Goal: Transaction & Acquisition: Purchase product/service

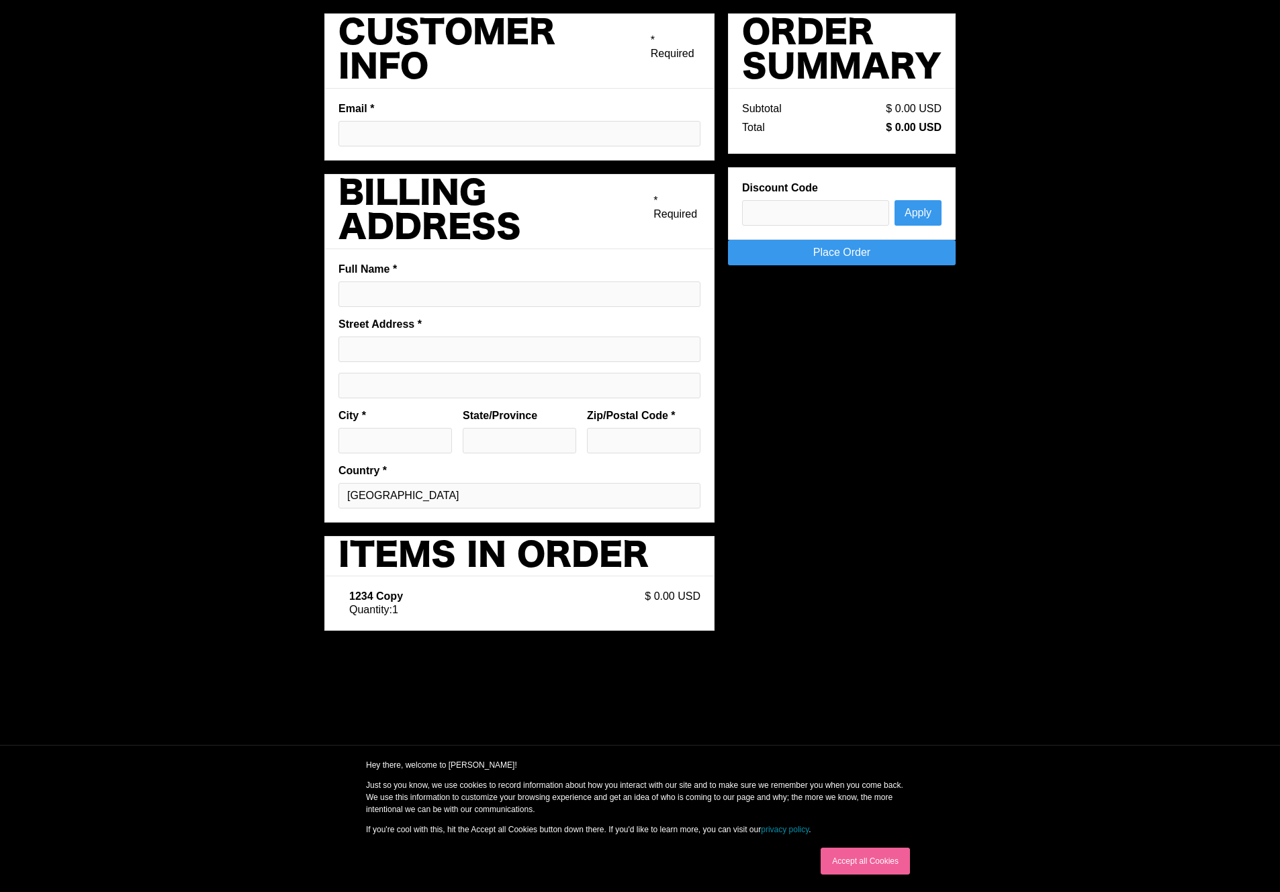
type input "[EMAIL_ADDRESS][DOMAIN_NAME]"
click at [395, 287] on input "Full Name *" at bounding box center [520, 294] width 362 height 26
type input "[PERSON_NAME]"
type input "[STREET_ADDRESS]"
type input "Austin"
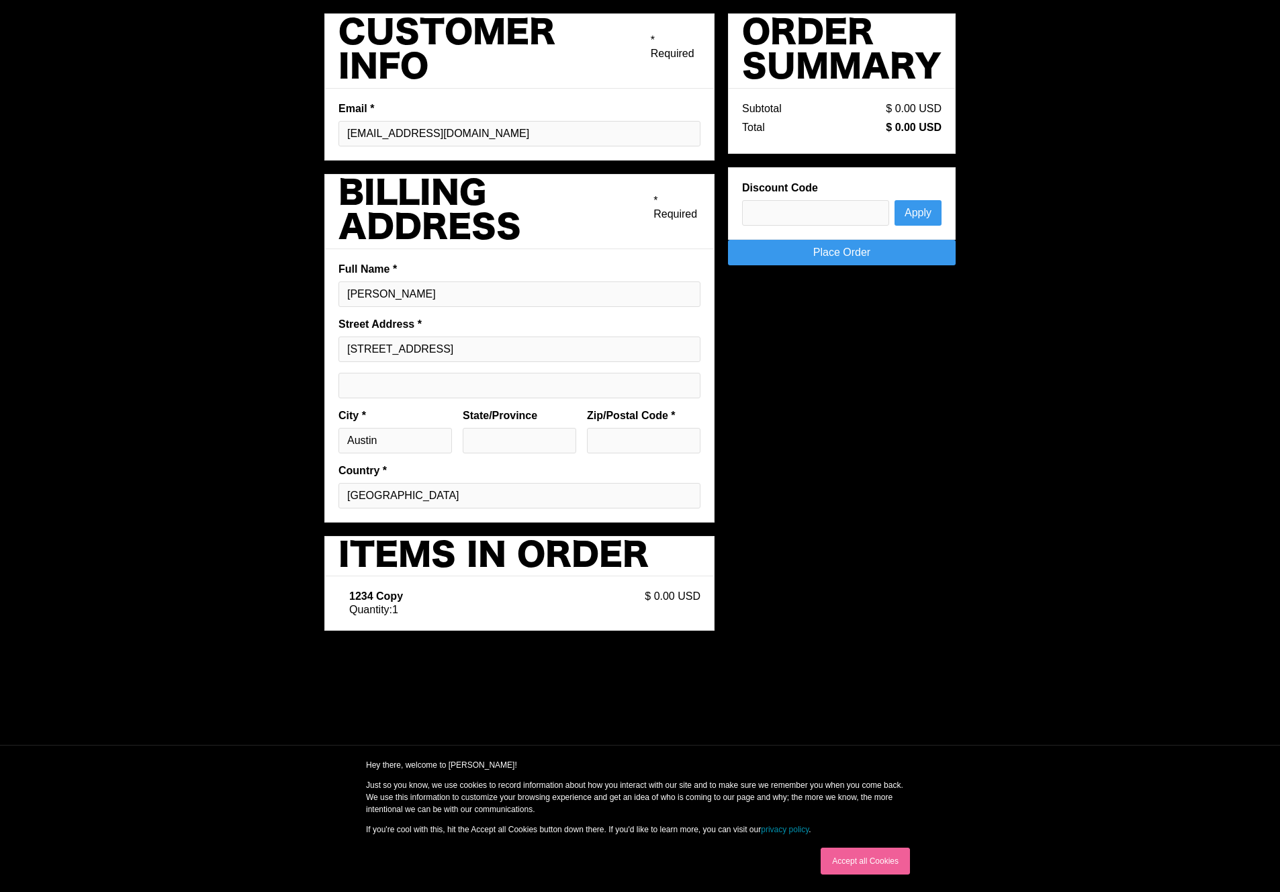
type input "[GEOGRAPHIC_DATA]"
type input "78701"
click at [870, 262] on link "Place Order" at bounding box center [842, 253] width 228 height 26
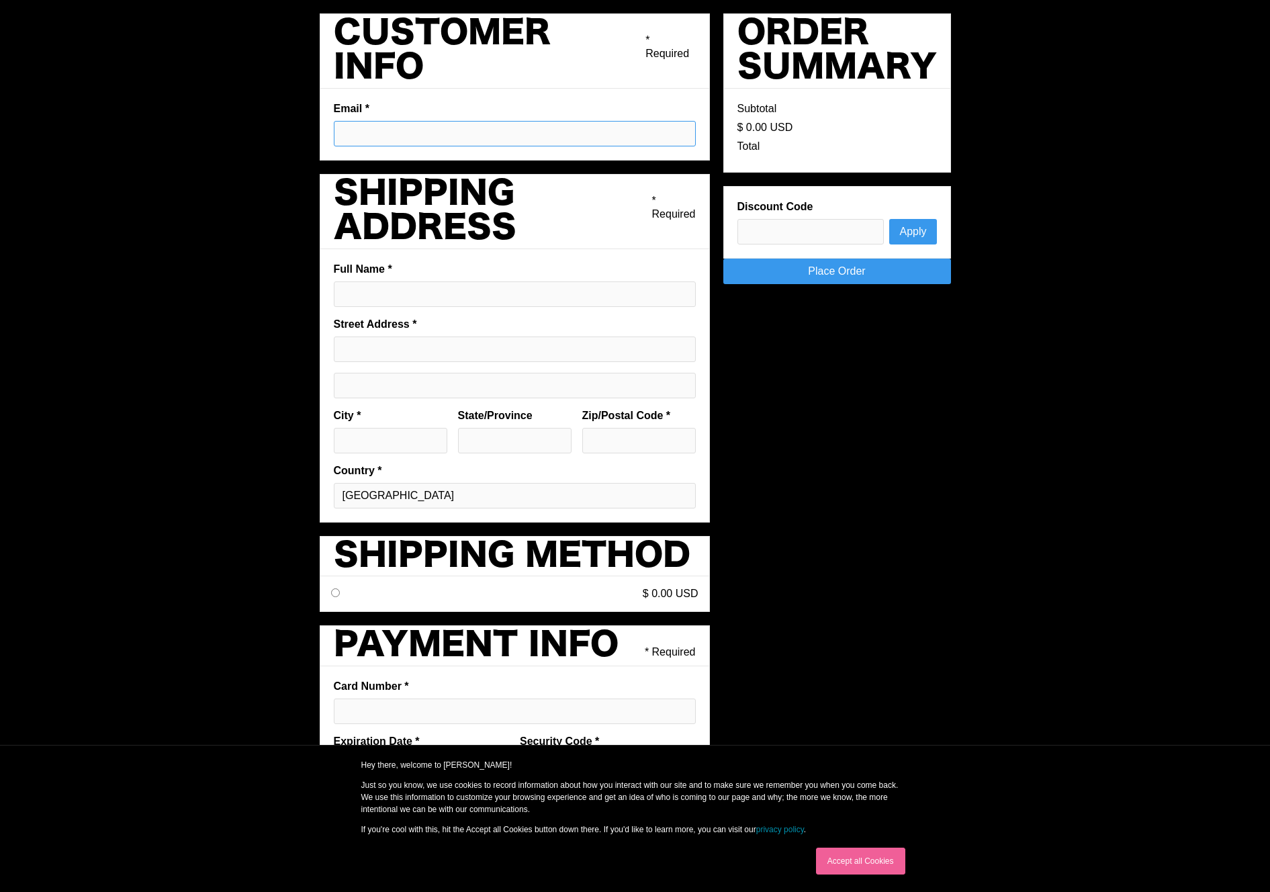
click at [361, 132] on input "Email *" at bounding box center [515, 134] width 362 height 26
type input "[EMAIL_ADDRESS][DOMAIN_NAME]"
type input "[PERSON_NAME]"
type input "[STREET_ADDRESS]"
type input "Austin"
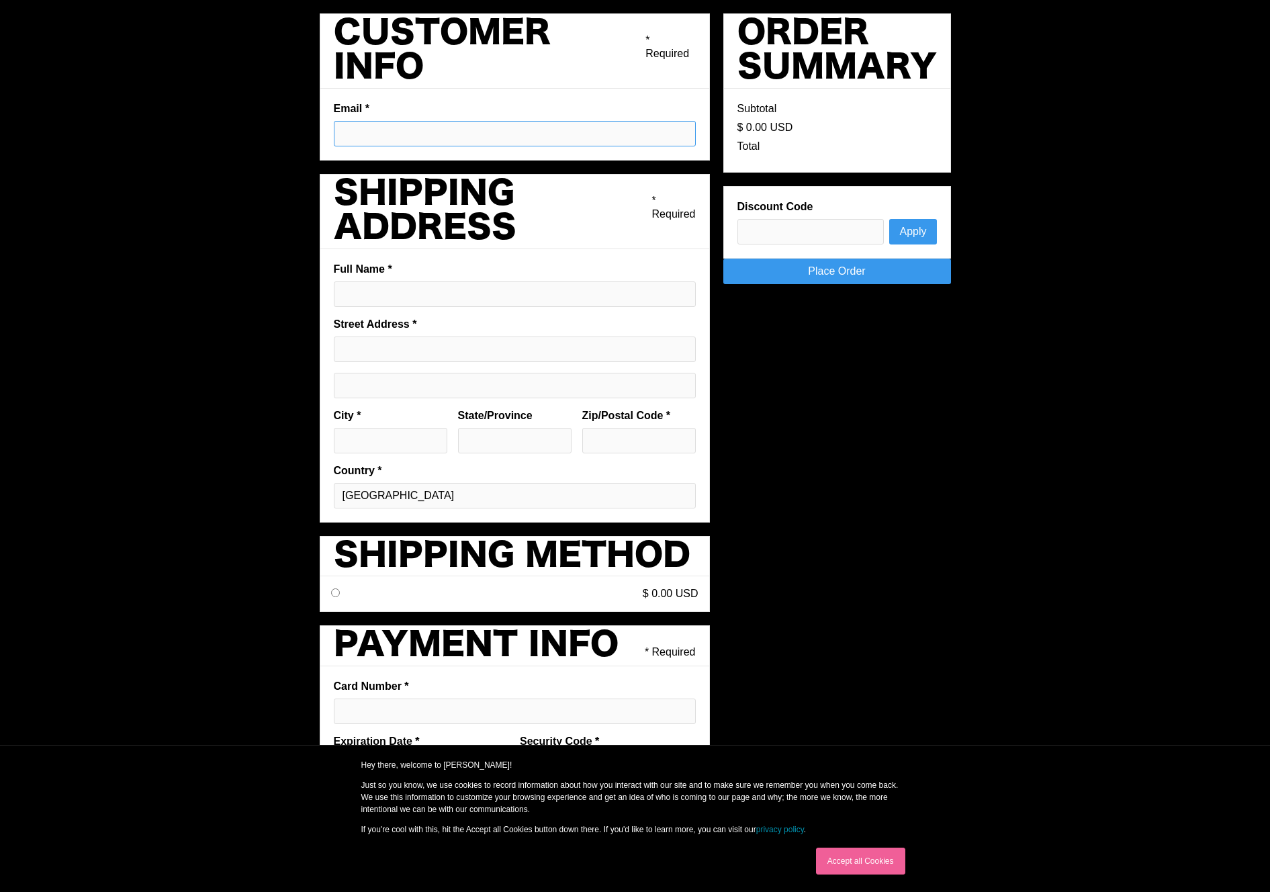
type input "[GEOGRAPHIC_DATA]"
type input "78701"
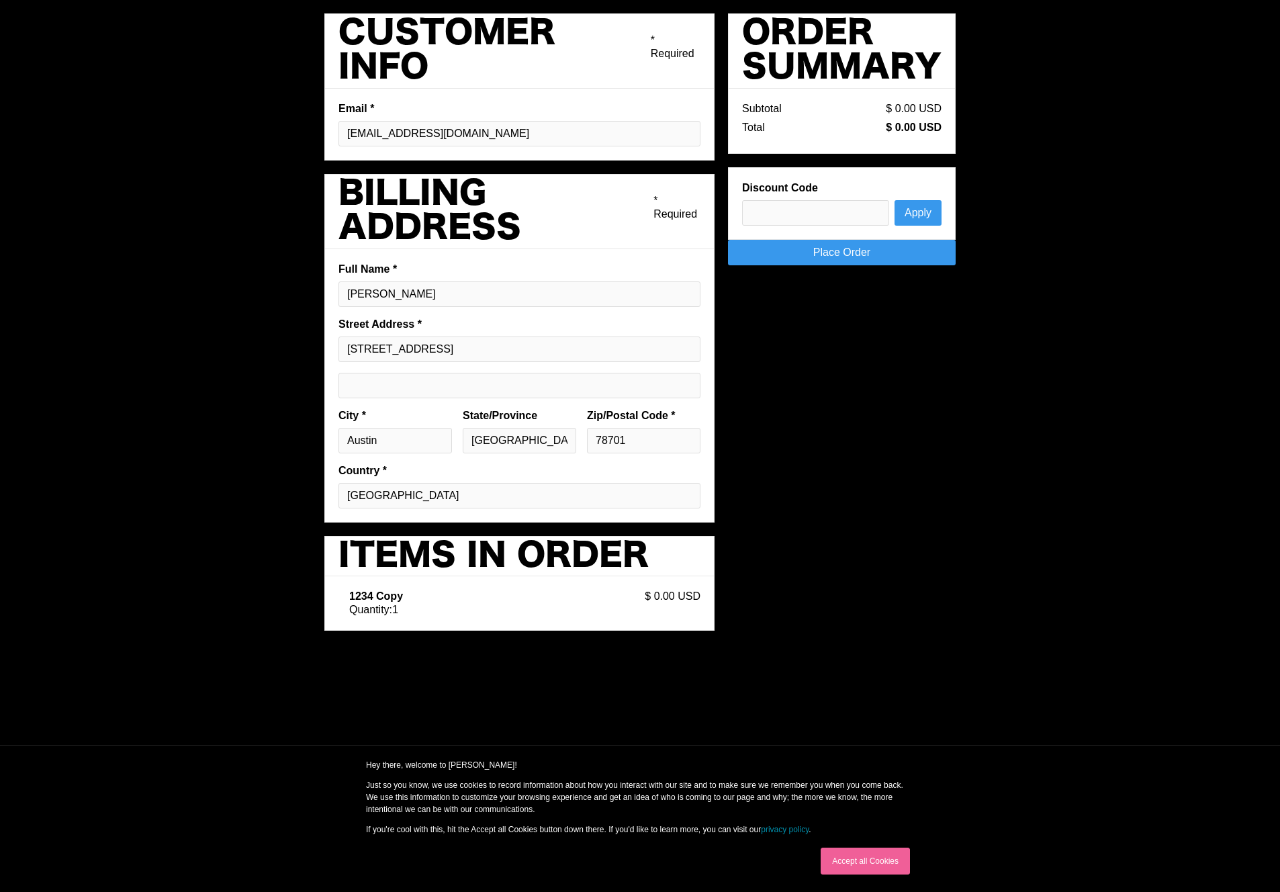
click at [850, 269] on div "Order Summary Subtotal $ 0.00 USD Total $ 0.00 USD Discount Code Apply Place Or…" at bounding box center [842, 145] width 228 height 265
click at [852, 263] on link "Place Order" at bounding box center [842, 253] width 228 height 26
